Goal: Transaction & Acquisition: Purchase product/service

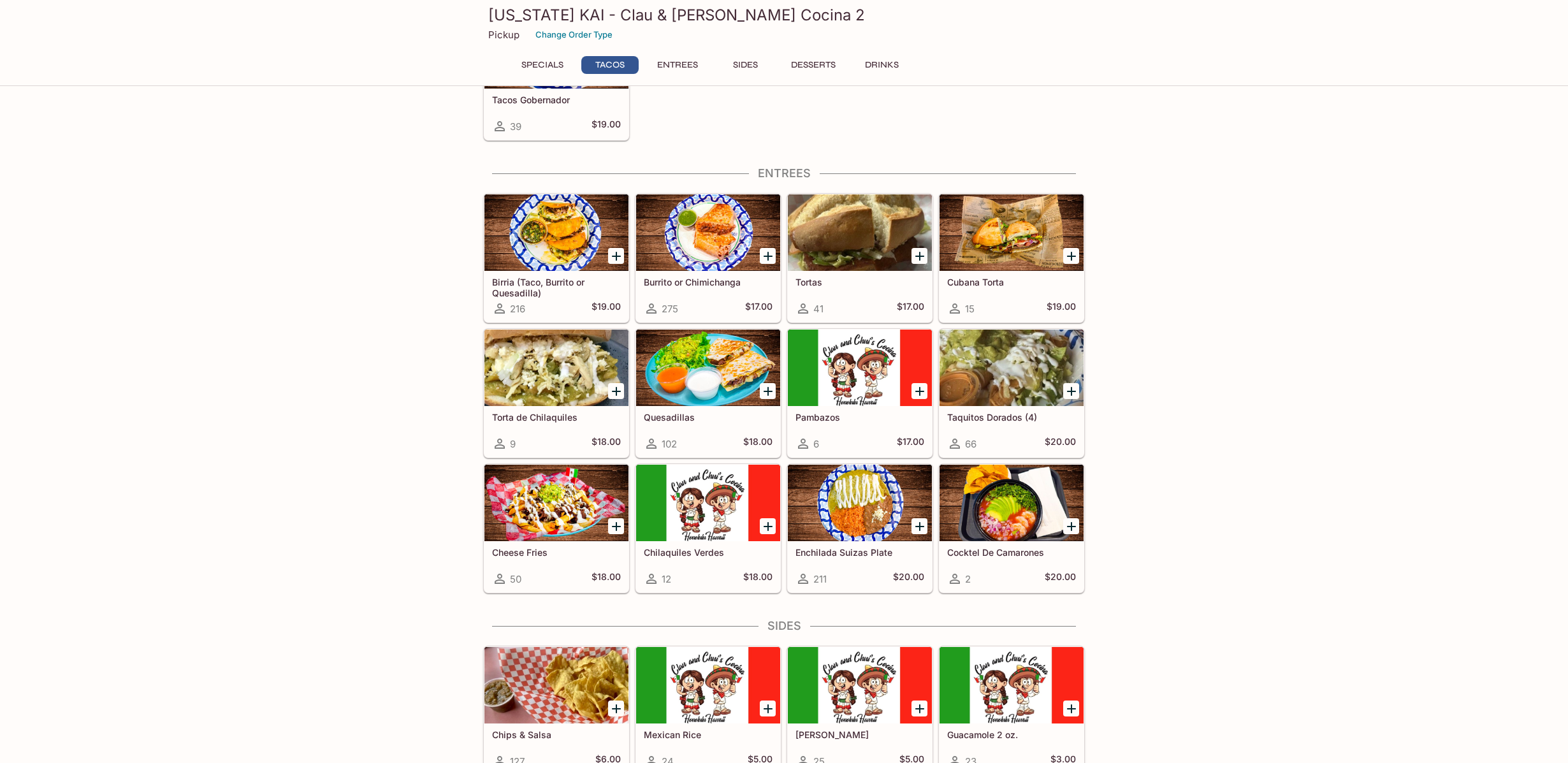
scroll to position [578, 0]
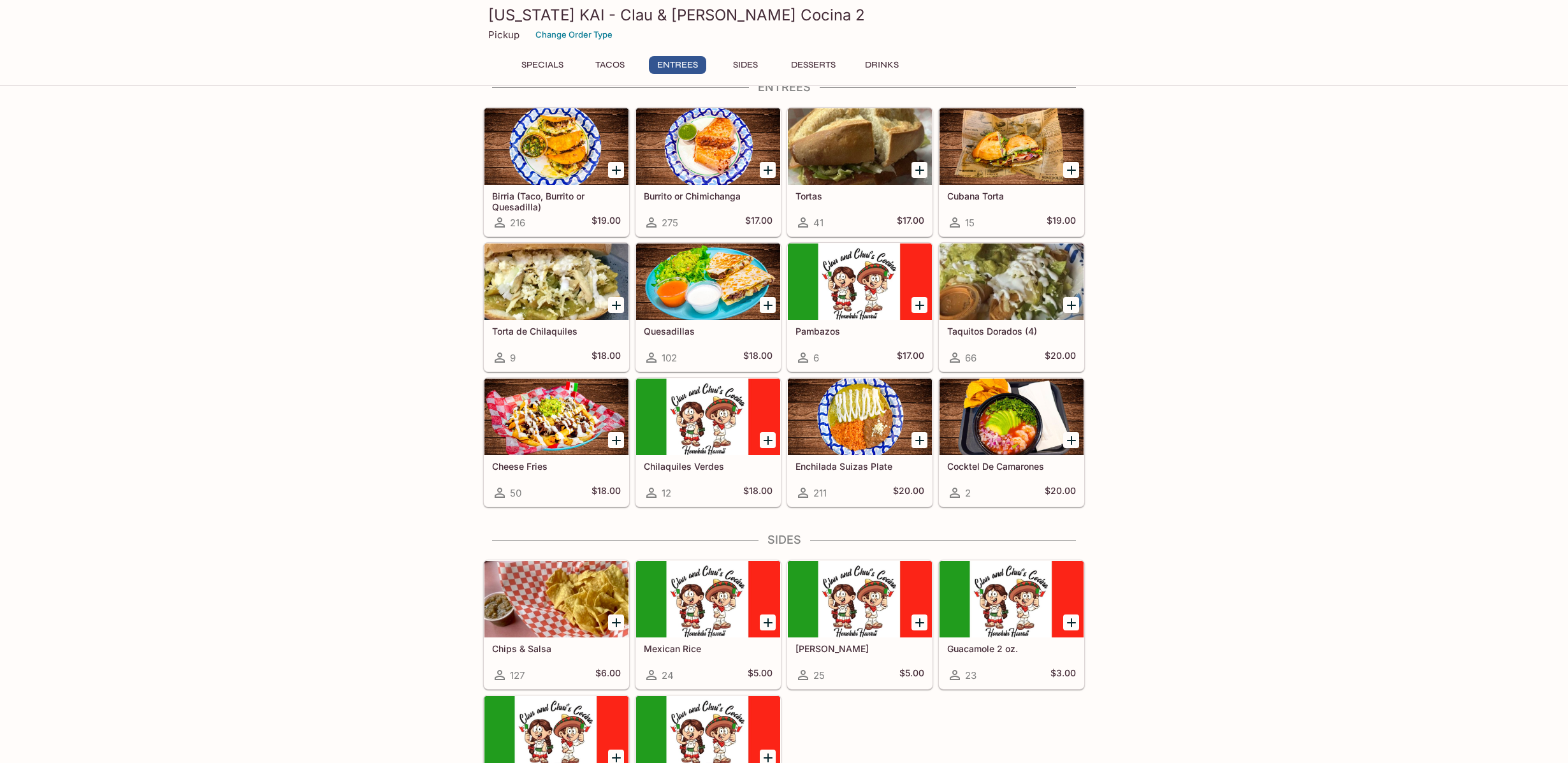
click at [565, 607] on div at bounding box center [556, 599] width 144 height 76
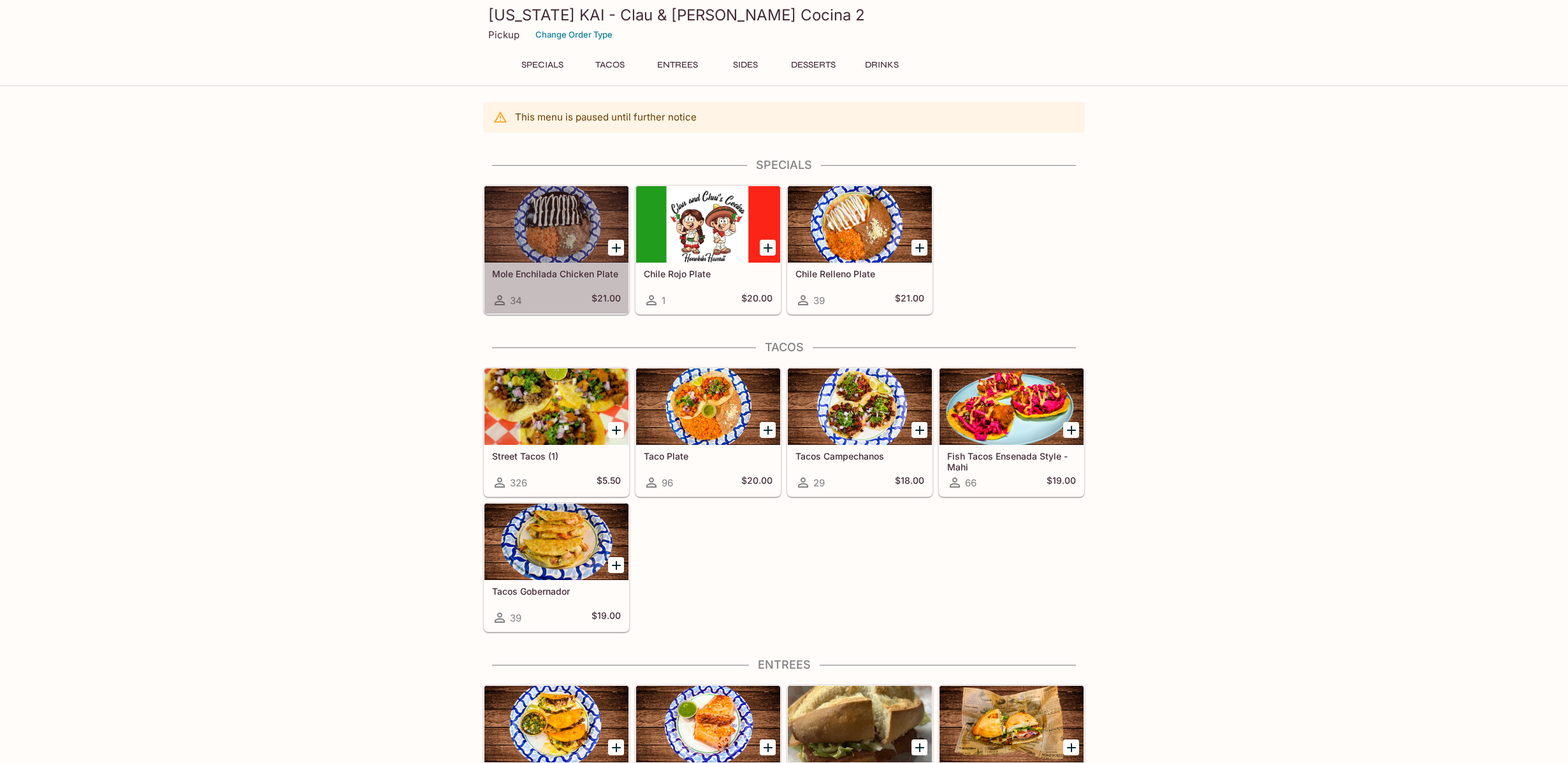
click at [595, 226] on div at bounding box center [556, 224] width 144 height 76
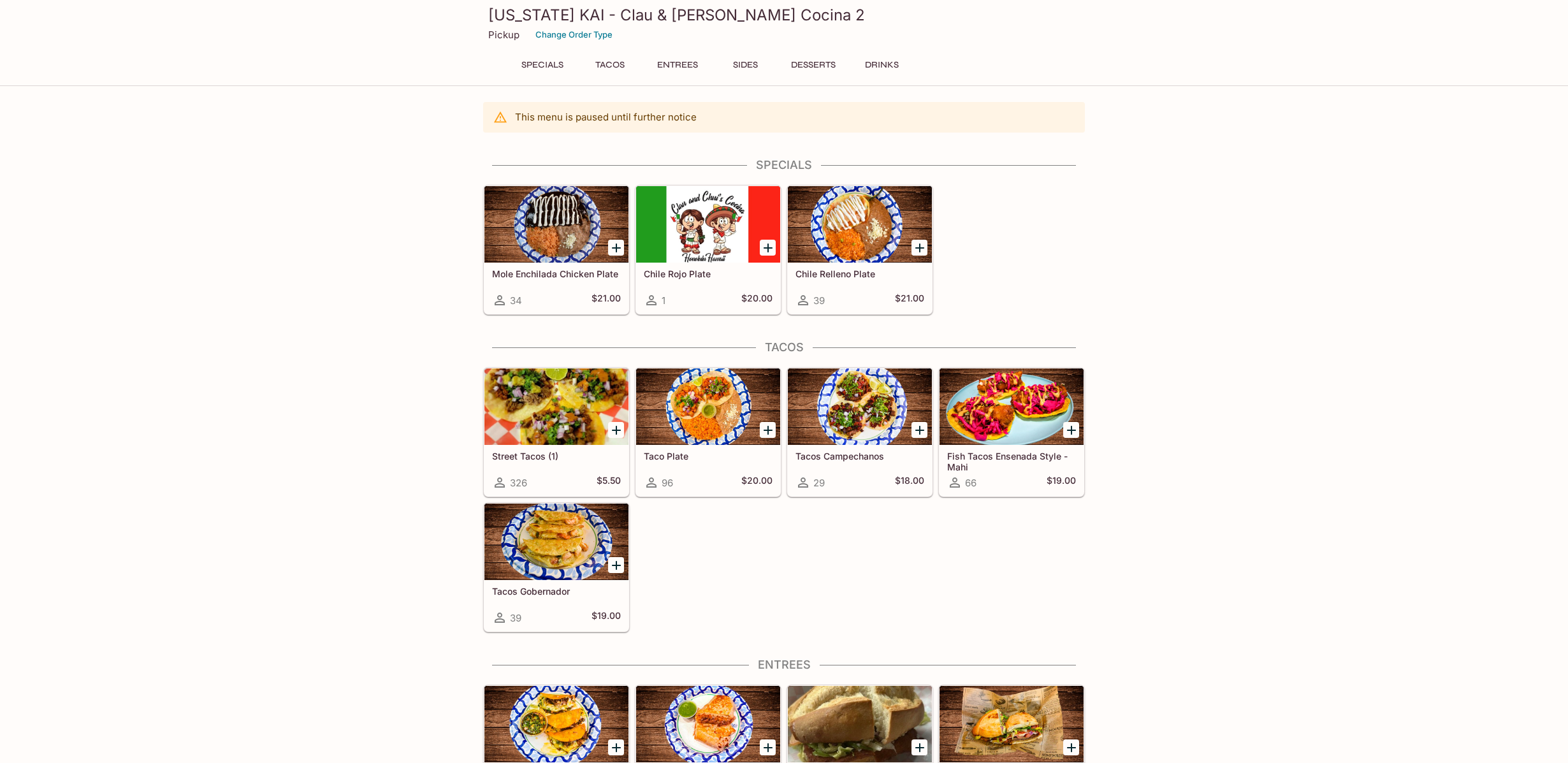
click at [731, 279] on h5 "Chile Rojo Plate" at bounding box center [708, 273] width 129 height 11
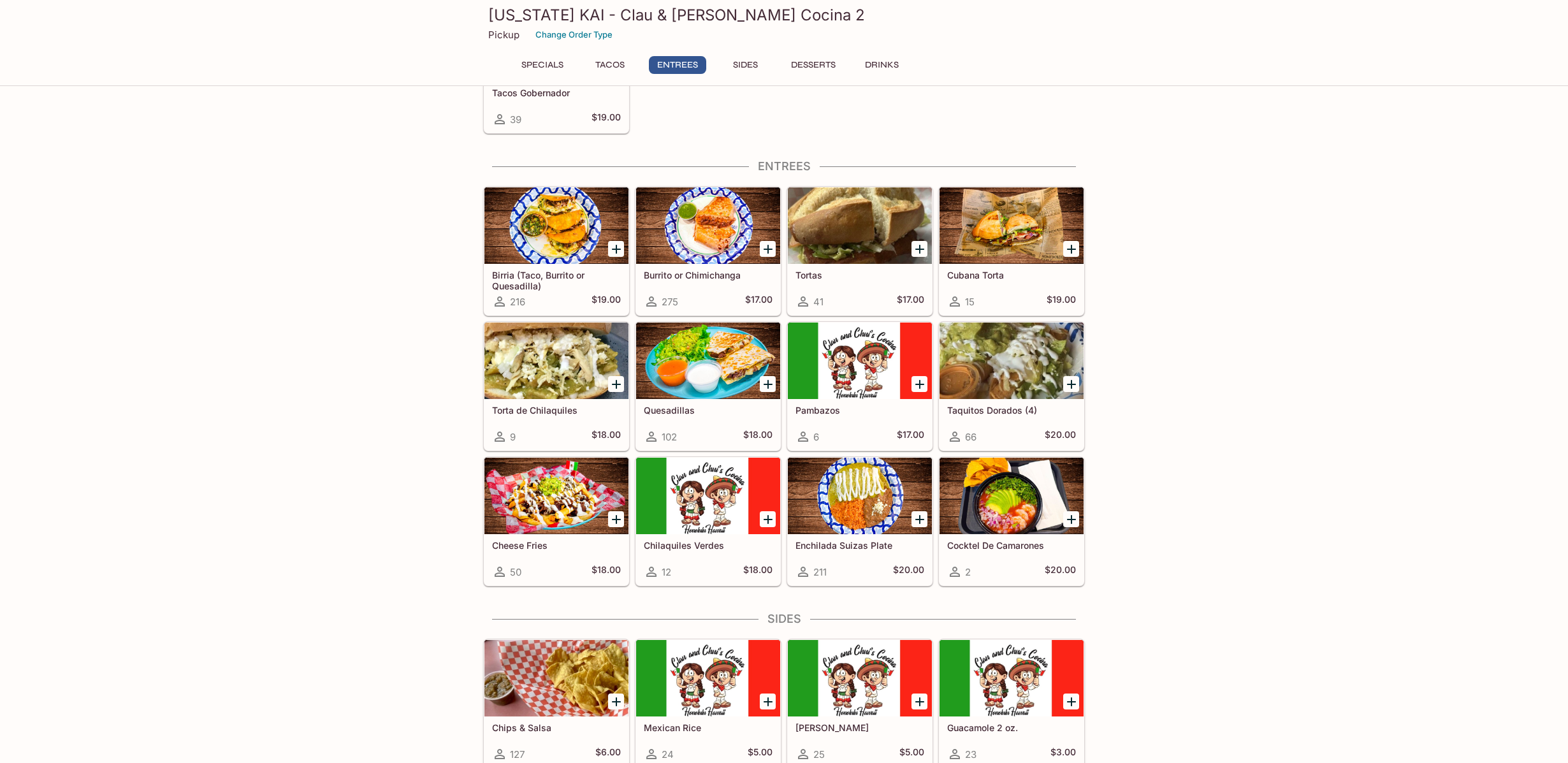
scroll to position [687, 0]
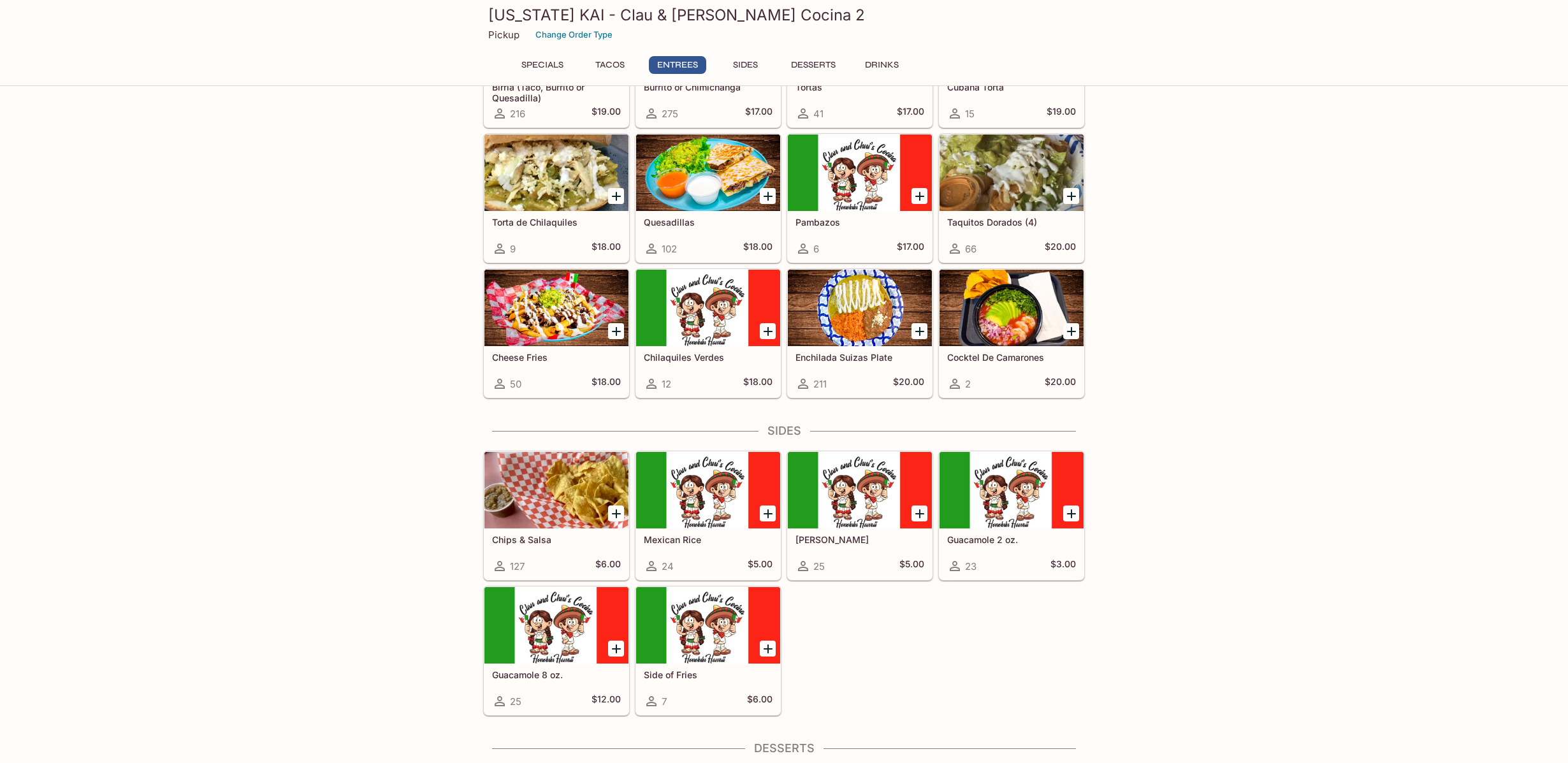
click at [902, 324] on div at bounding box center [860, 308] width 144 height 76
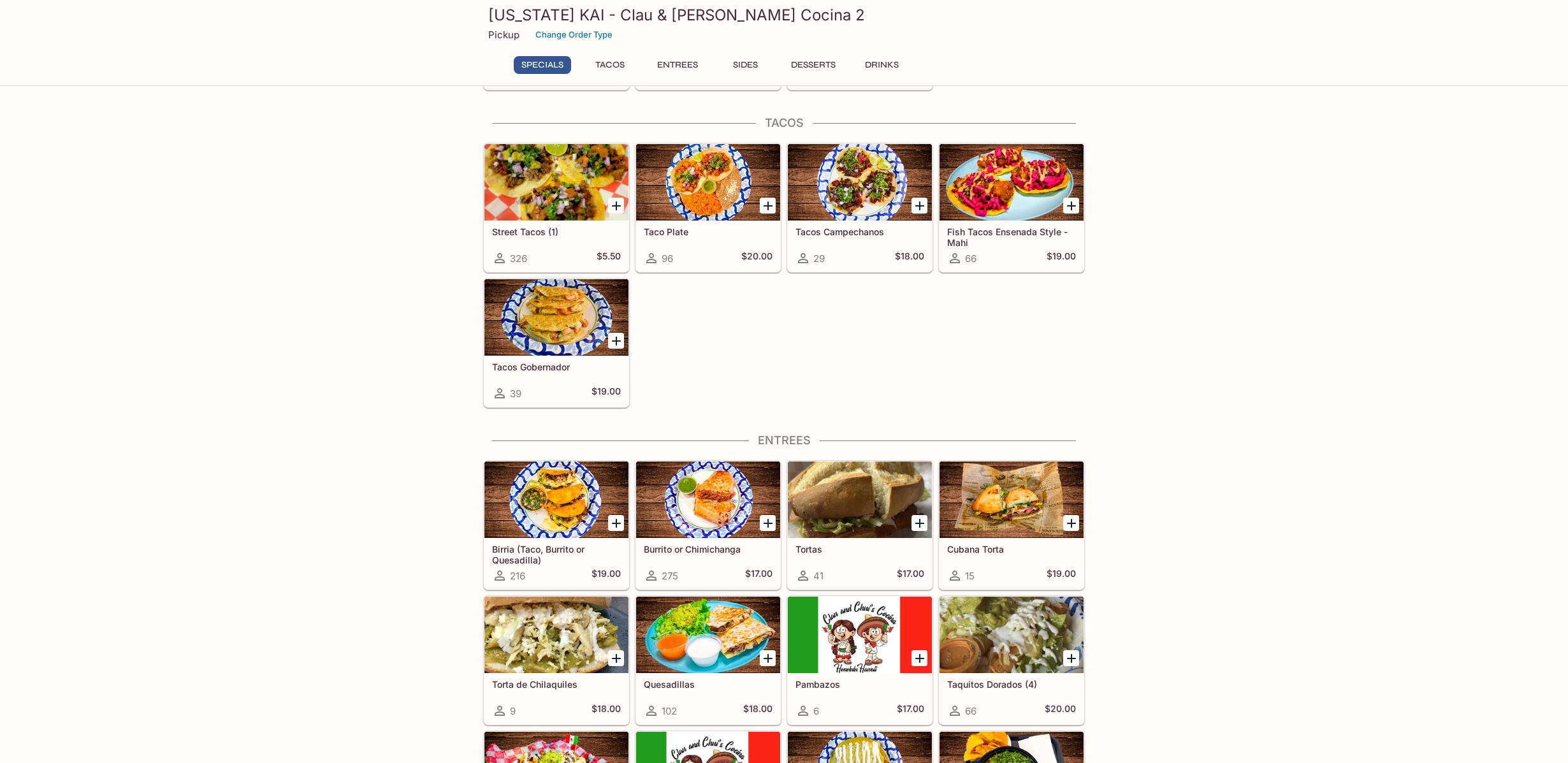
scroll to position [212, 0]
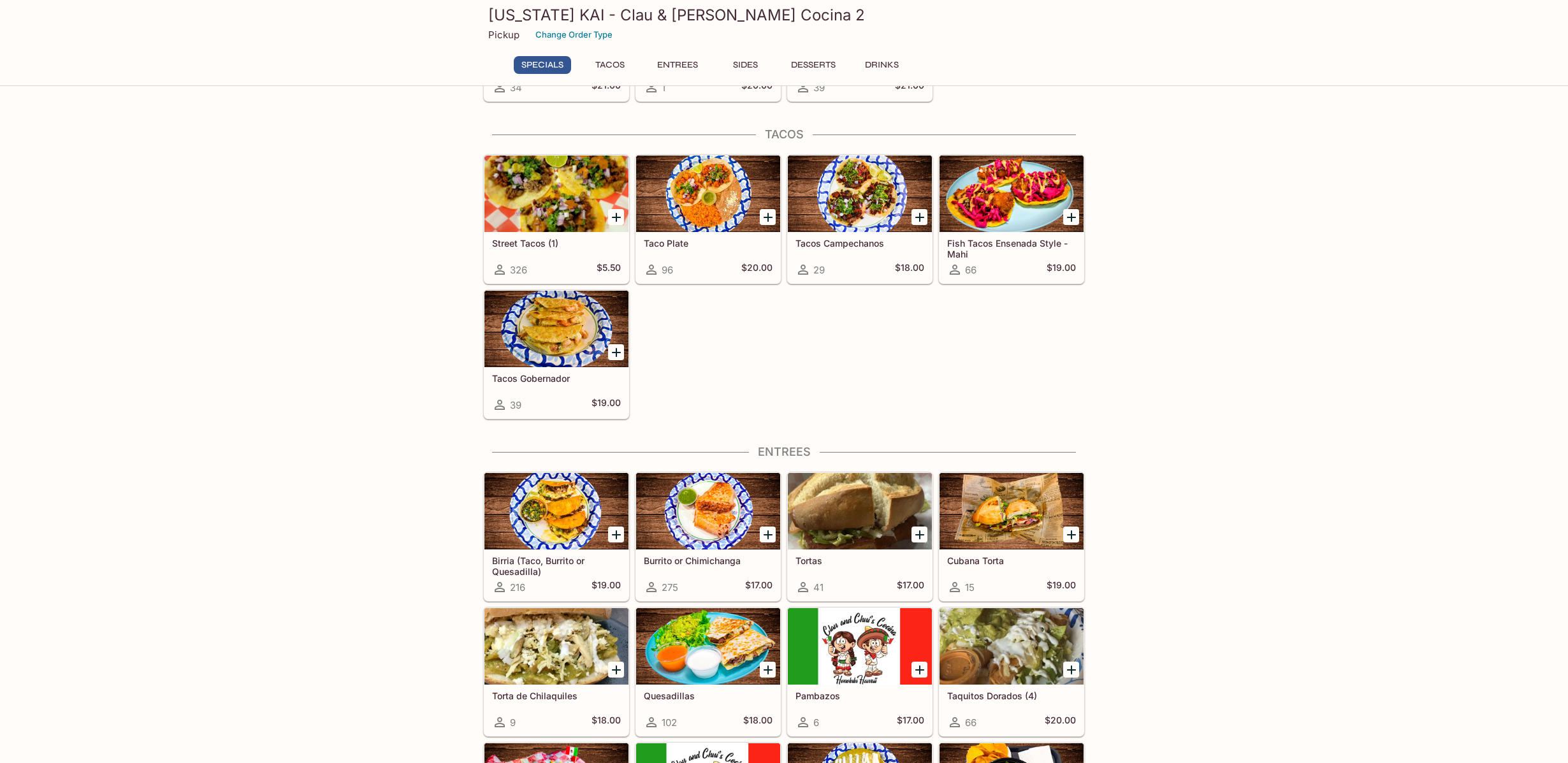
click at [679, 62] on button "Entrees" at bounding box center [678, 65] width 57 height 18
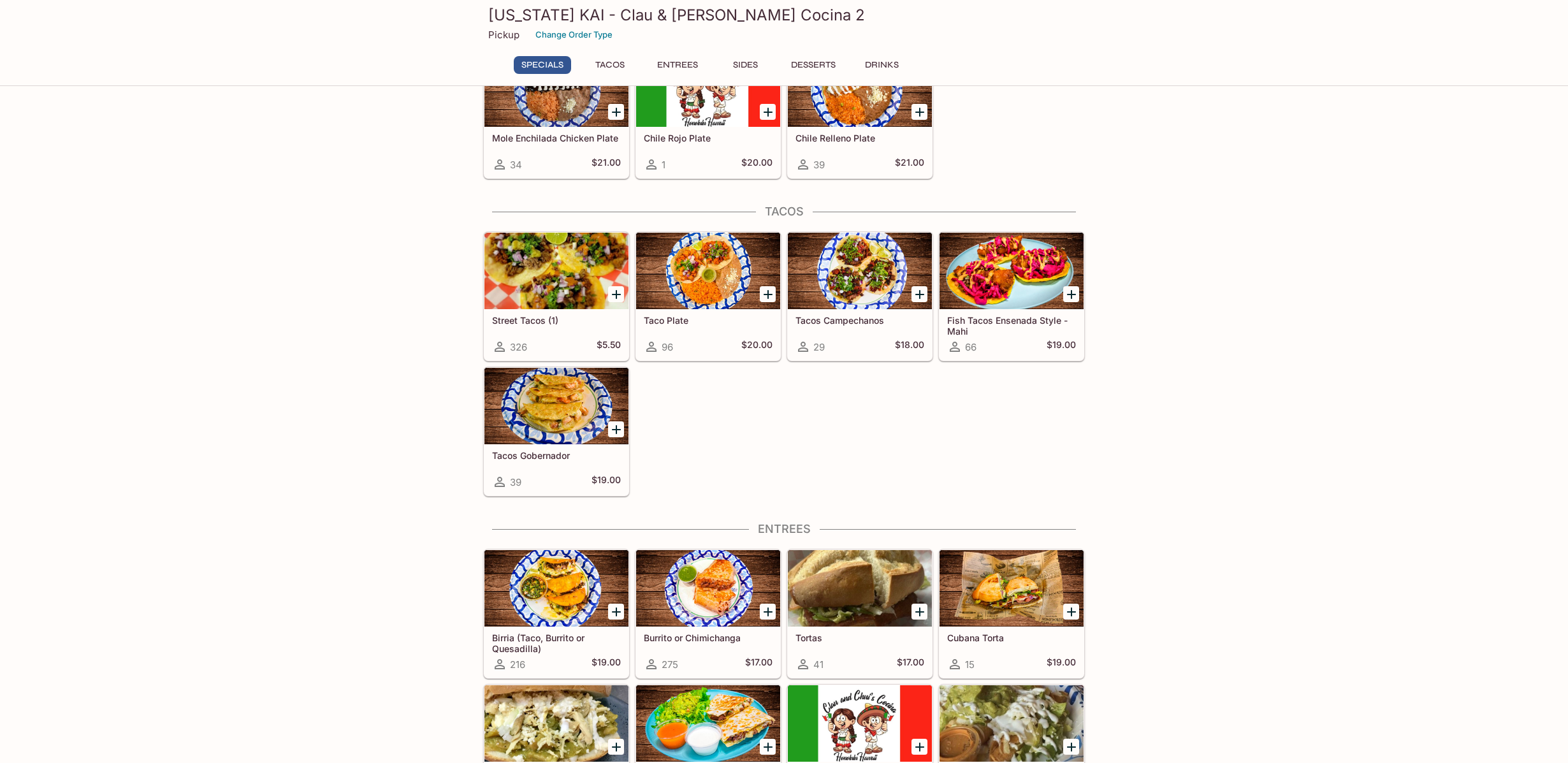
scroll to position [0, 0]
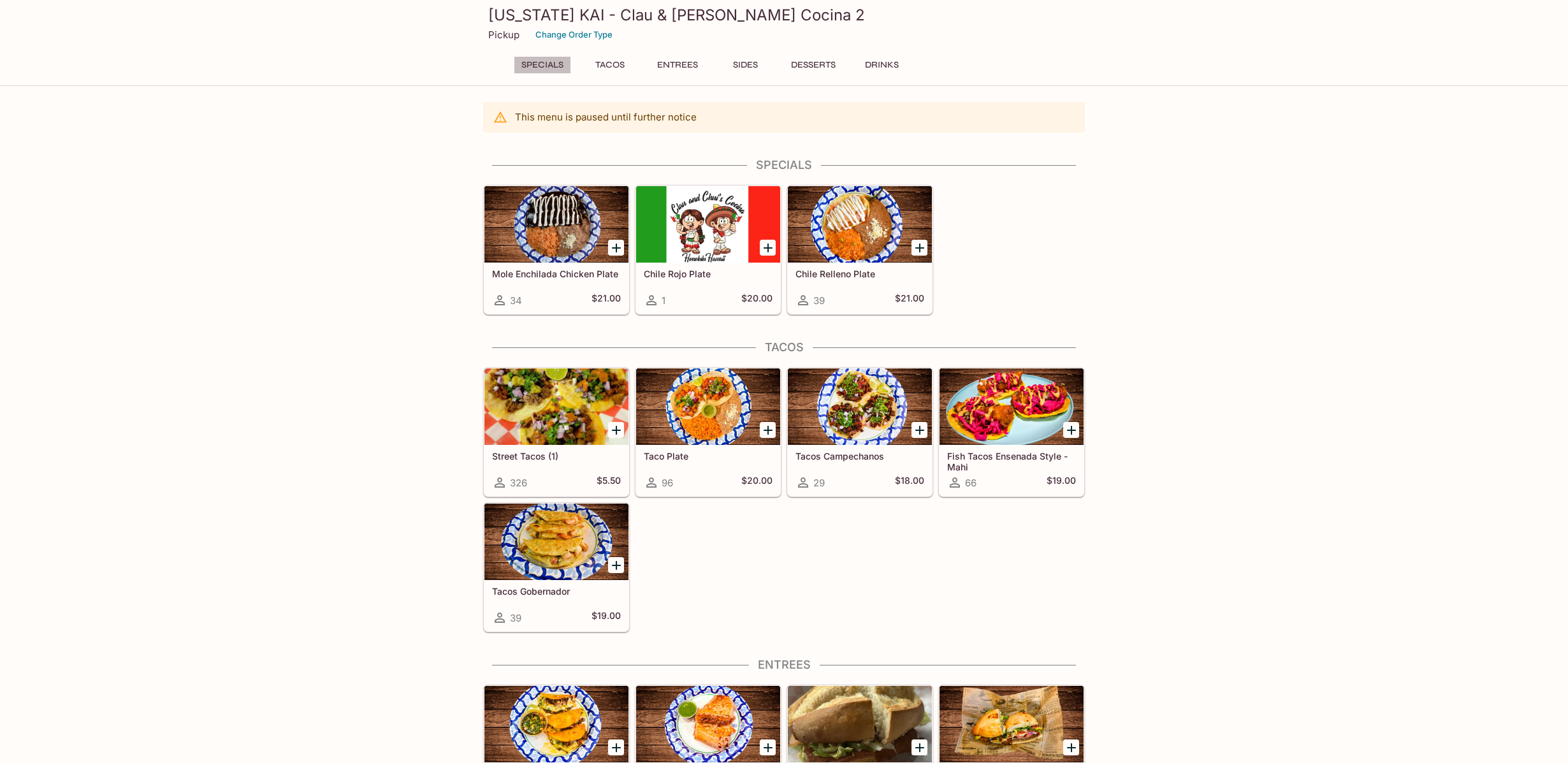
click at [545, 59] on button "Specials" at bounding box center [542, 65] width 57 height 18
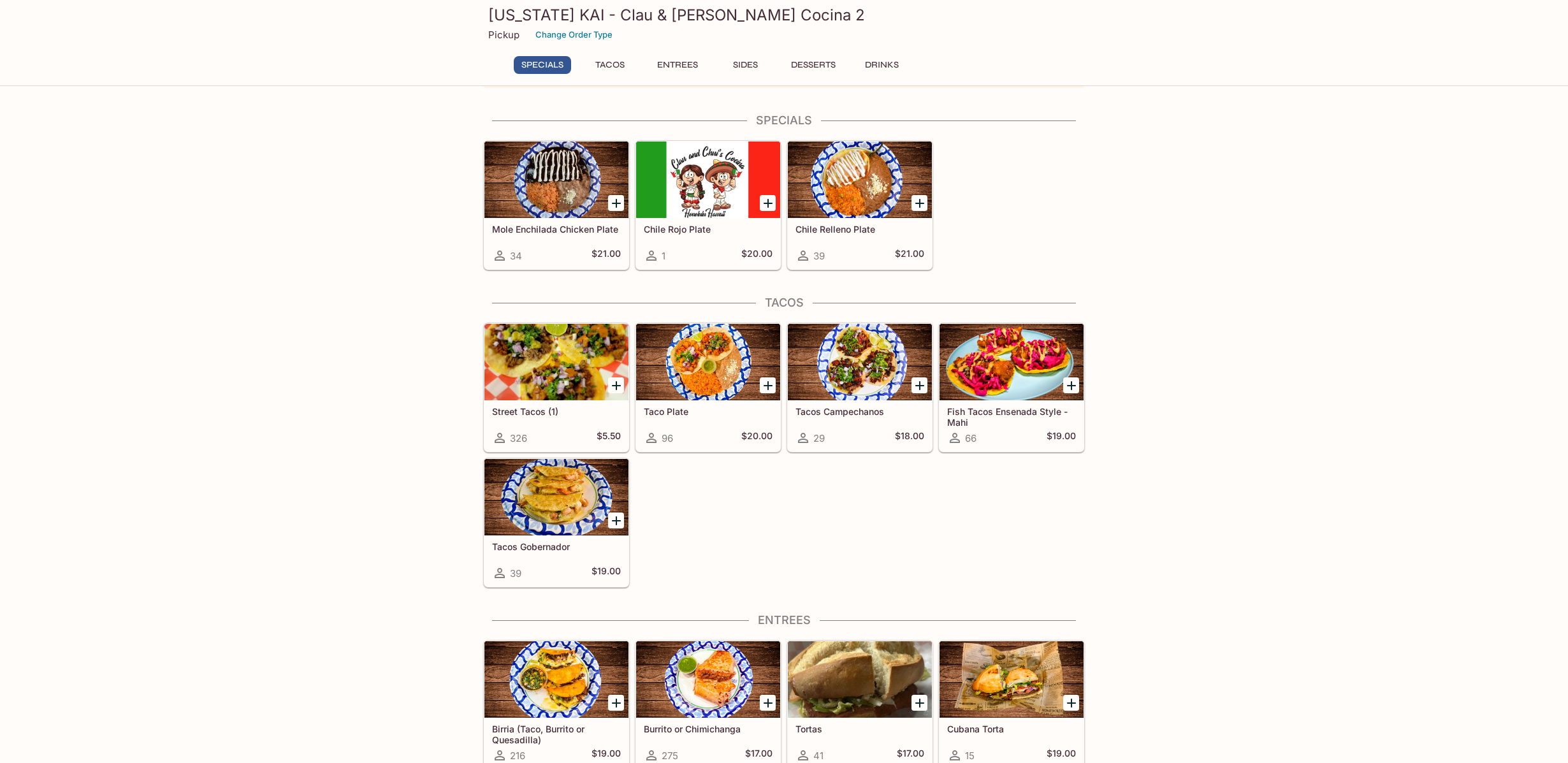
scroll to position [50, 0]
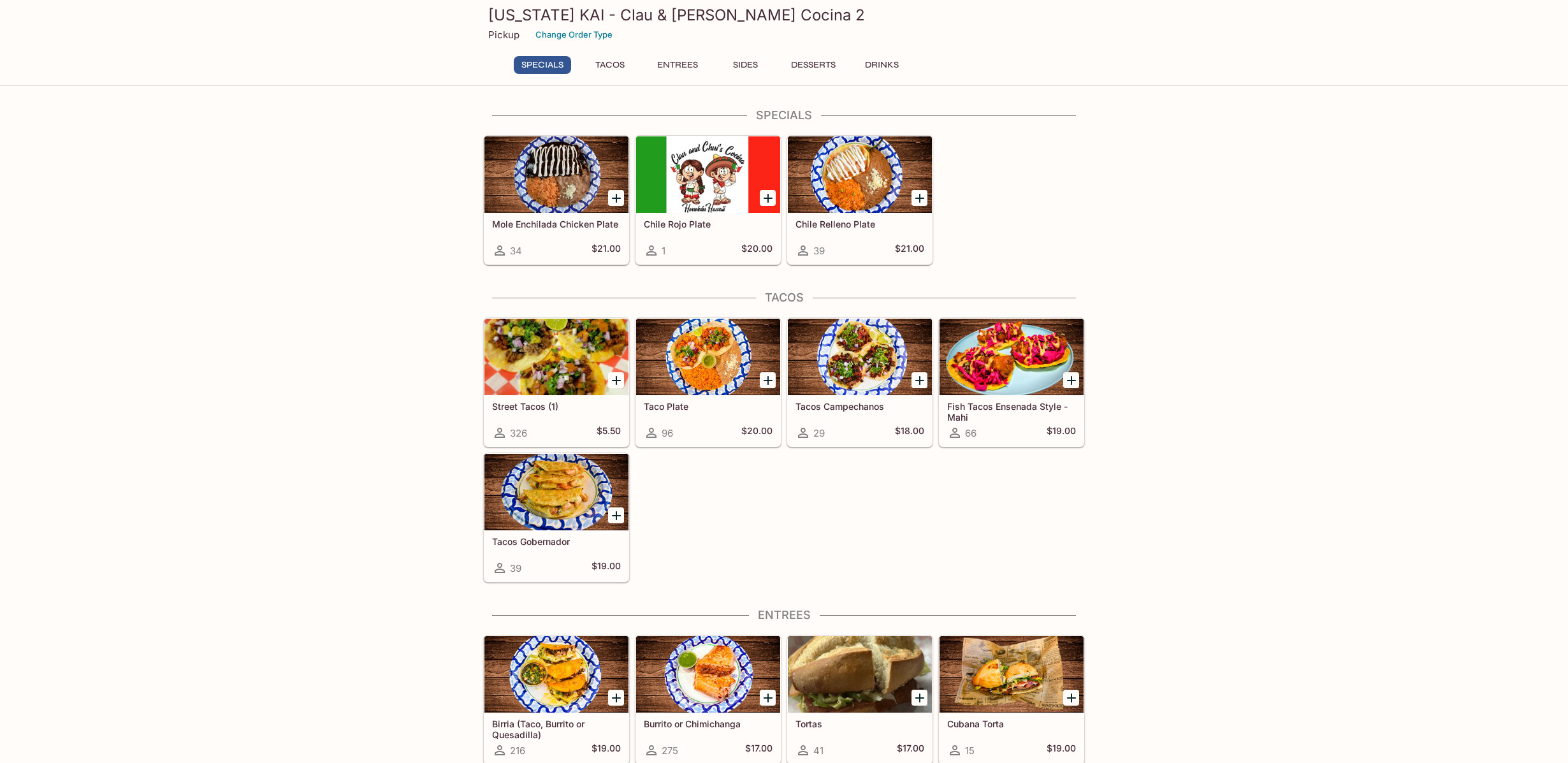
click at [523, 45] on div "[US_STATE] KAI - Clau & [PERSON_NAME] Cocina 2 Pickup Change Order Type" at bounding box center [784, 25] width 612 height 51
click at [516, 36] on p "Pickup" at bounding box center [504, 34] width 31 height 12
click at [512, 34] on p "Pickup" at bounding box center [504, 34] width 31 height 12
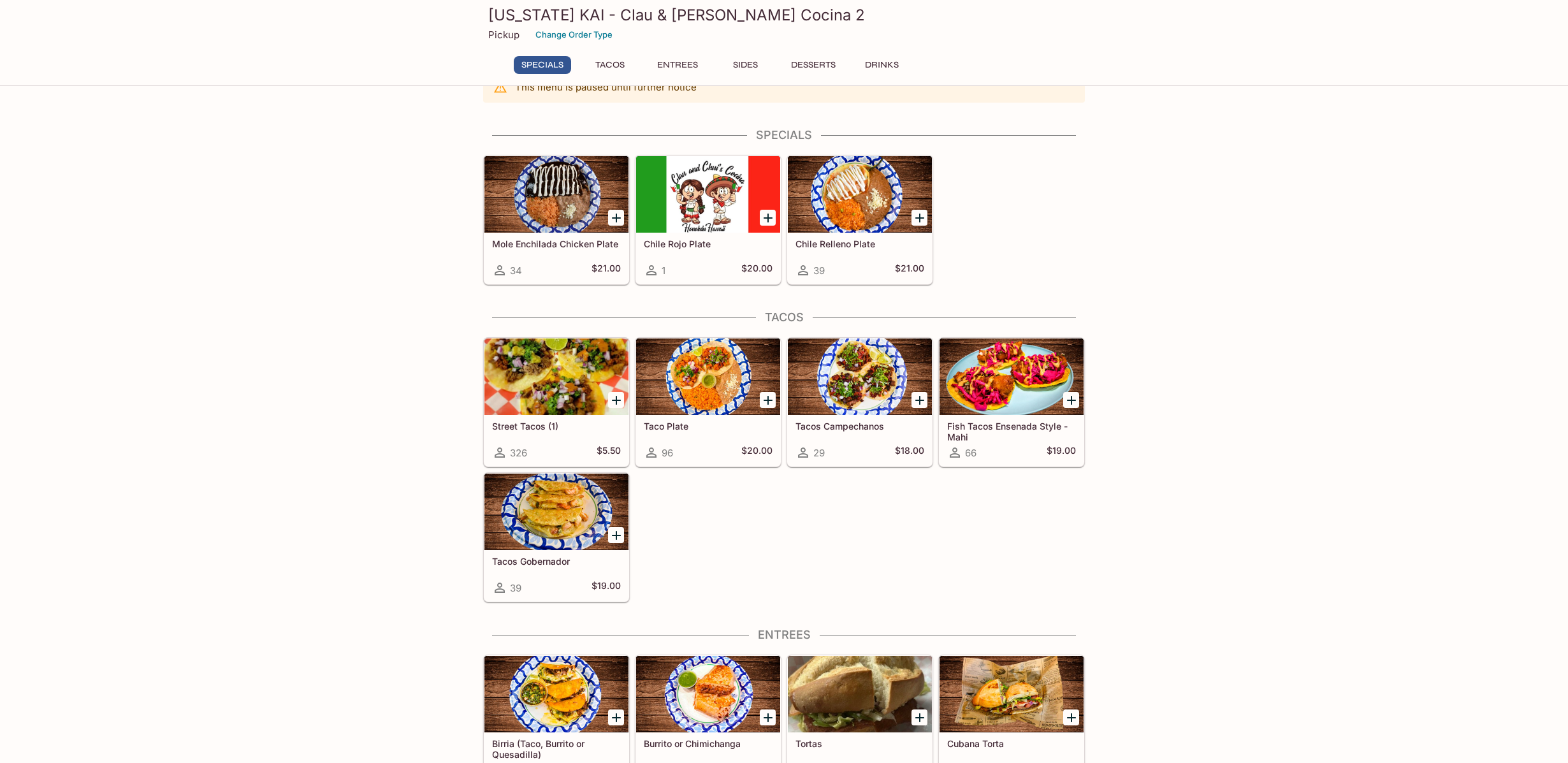
scroll to position [0, 0]
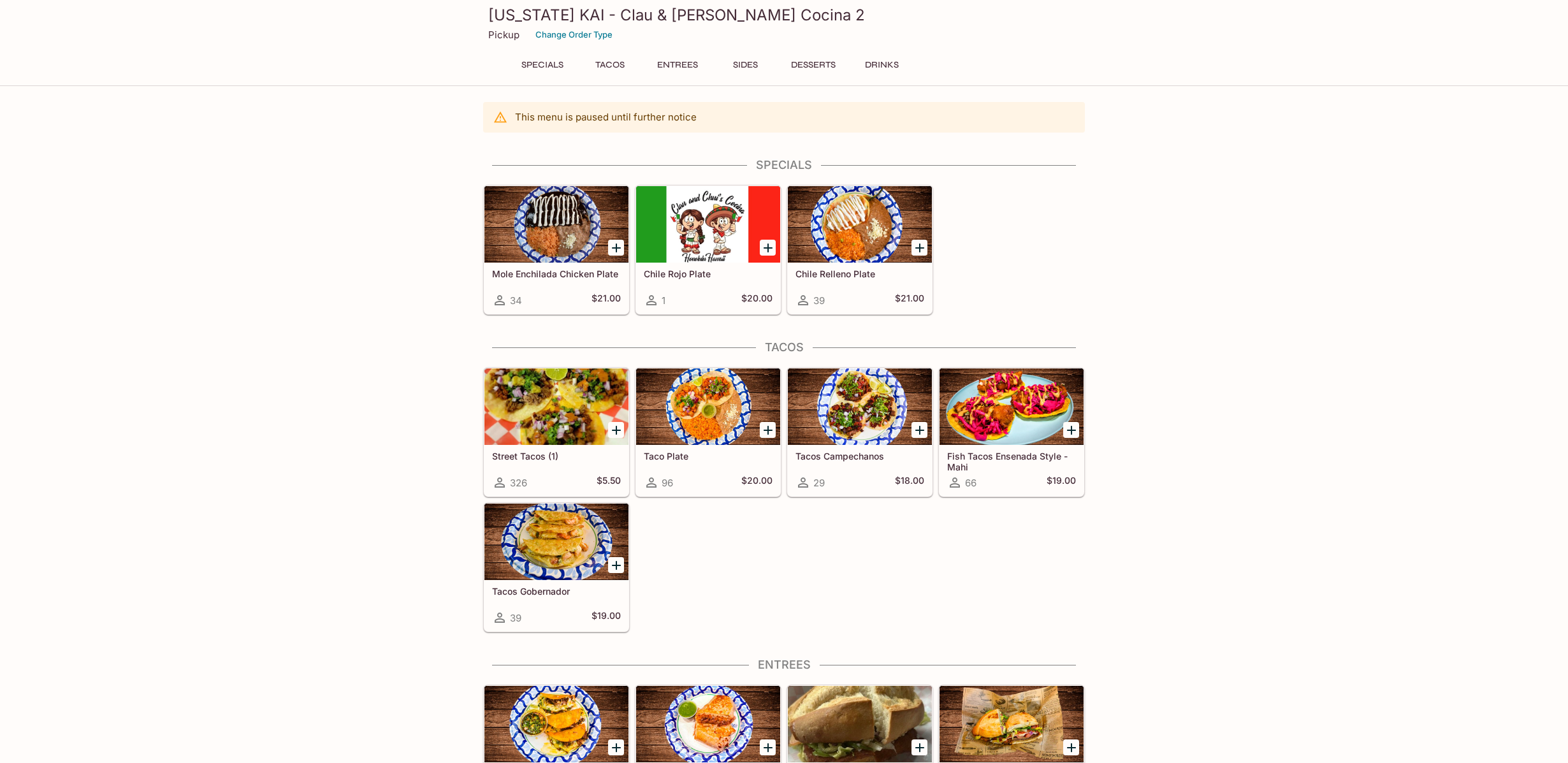
click at [694, 15] on h3 "[US_STATE] KAI - Clau & [PERSON_NAME] Cocina 2" at bounding box center [784, 15] width 592 height 20
